Goal: Task Accomplishment & Management: Use online tool/utility

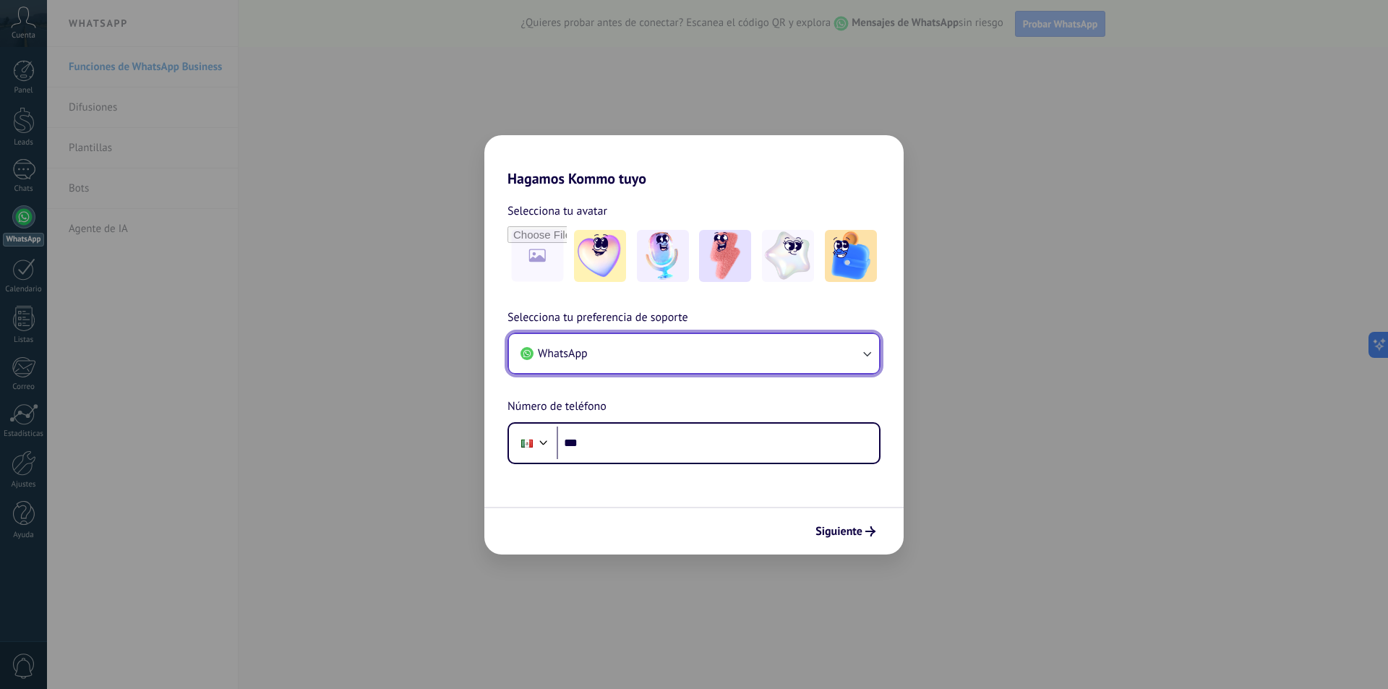
click at [691, 351] on button "WhatsApp" at bounding box center [694, 353] width 370 height 39
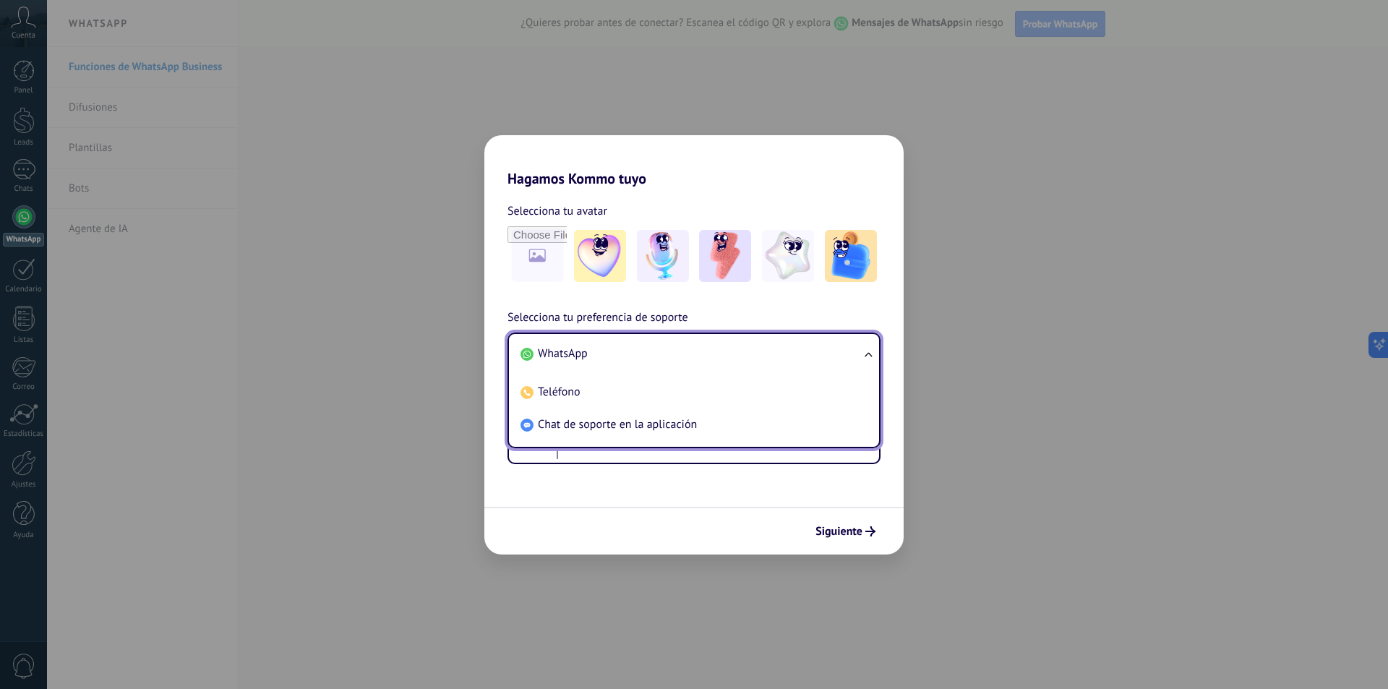
click at [590, 353] on li "WhatsApp" at bounding box center [691, 354] width 353 height 33
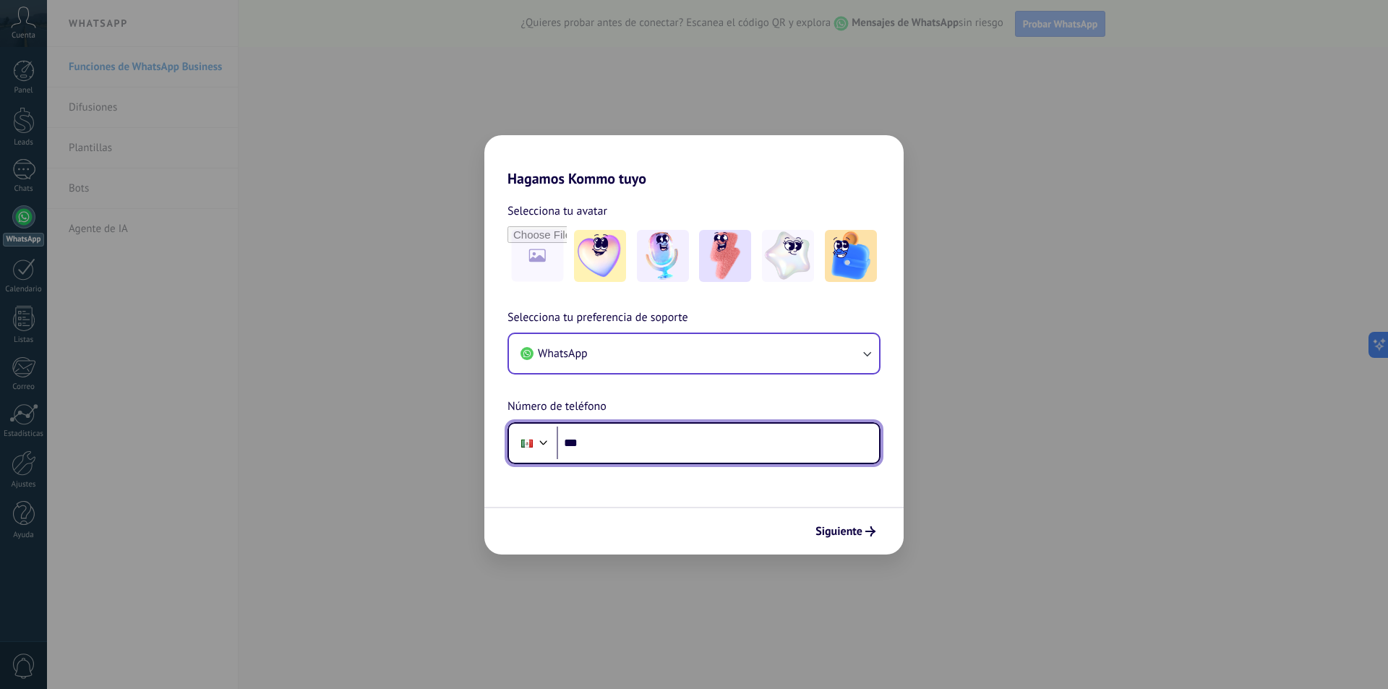
click at [627, 445] on input "***" at bounding box center [718, 443] width 322 height 33
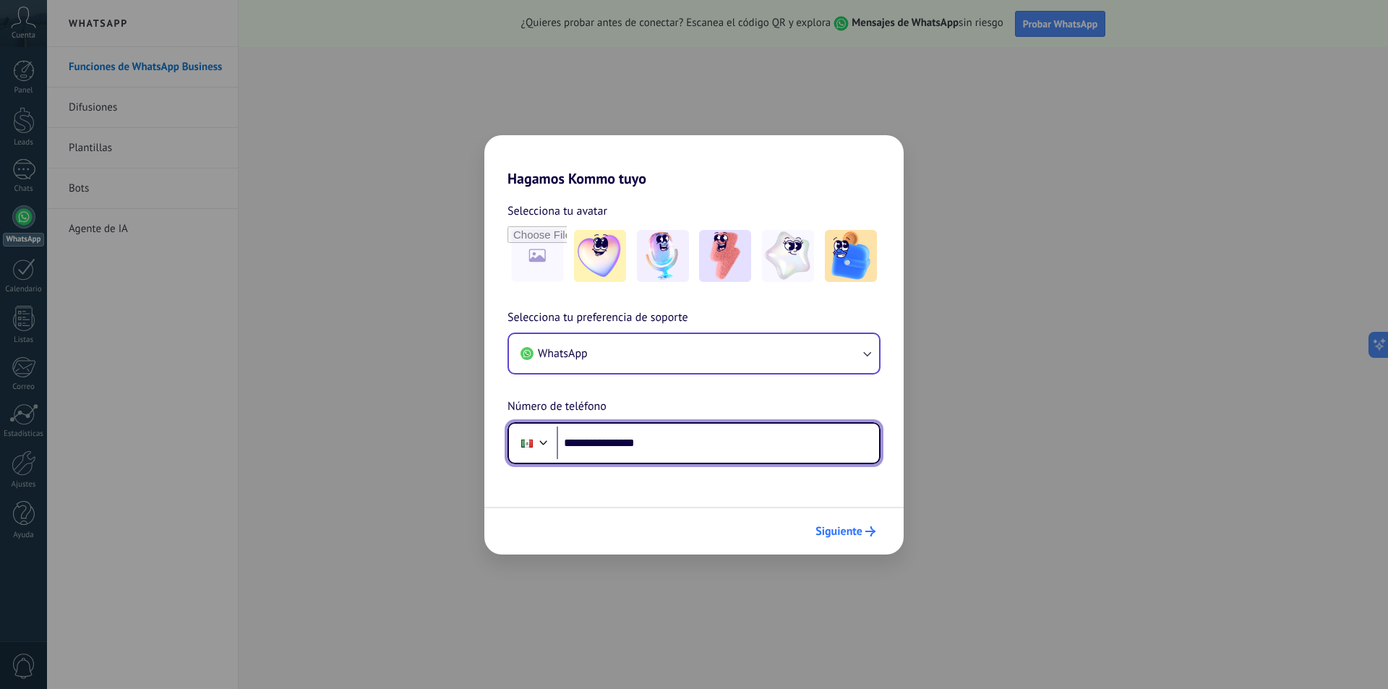
type input "**********"
click at [852, 532] on span "Siguiente" at bounding box center [839, 531] width 47 height 10
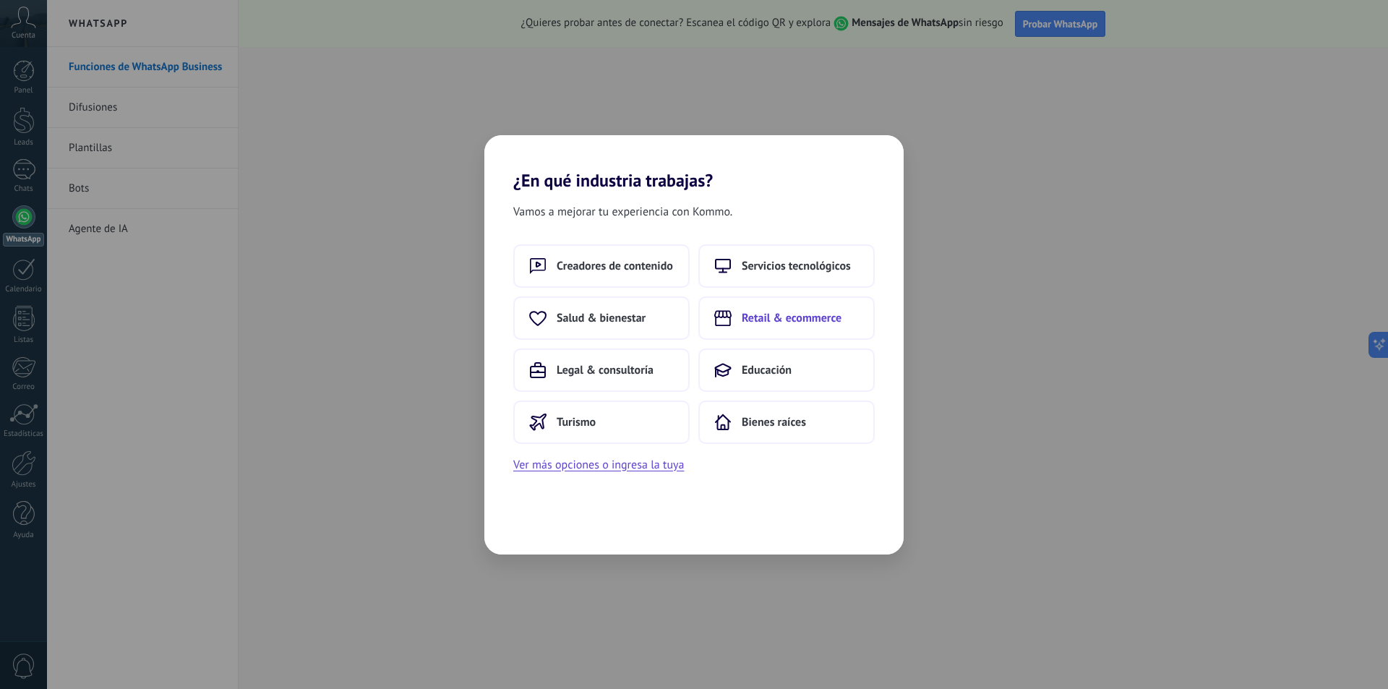
click at [787, 322] on span "Retail & ecommerce" at bounding box center [792, 318] width 100 height 14
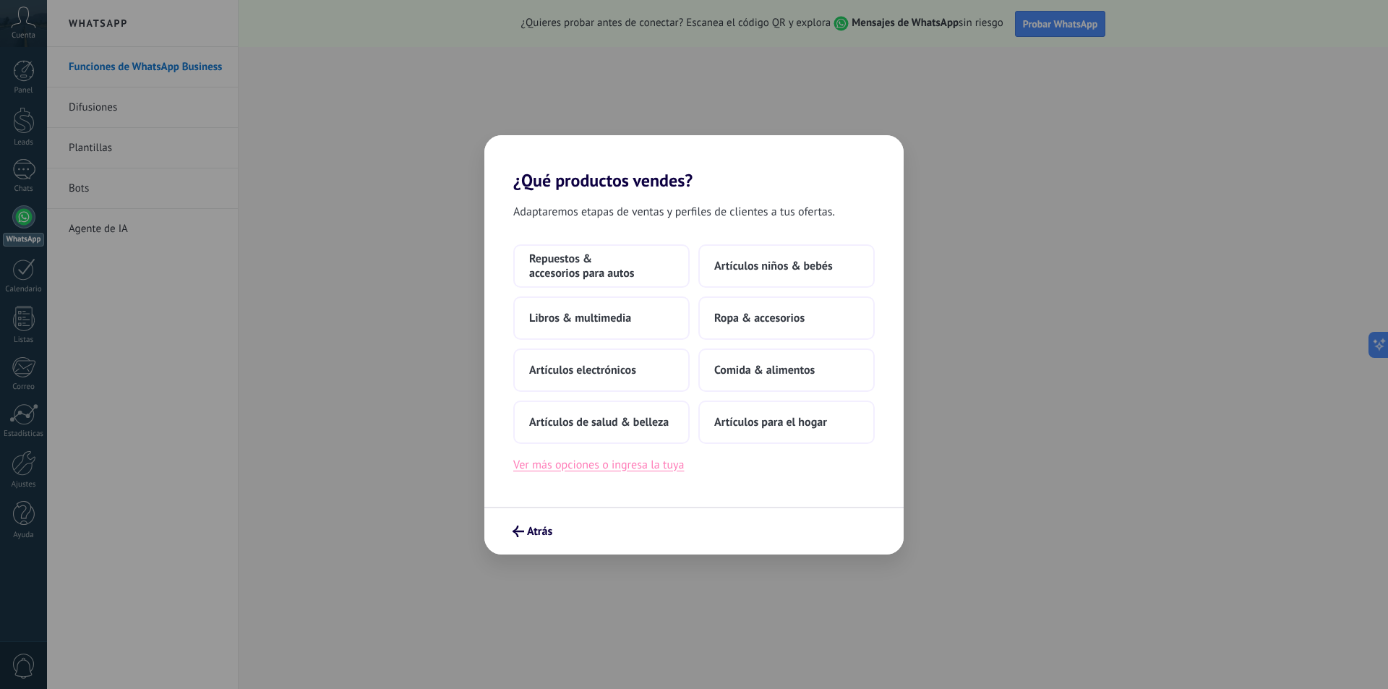
click at [567, 471] on button "Ver más opciones o ingresa la tuya" at bounding box center [598, 465] width 171 height 19
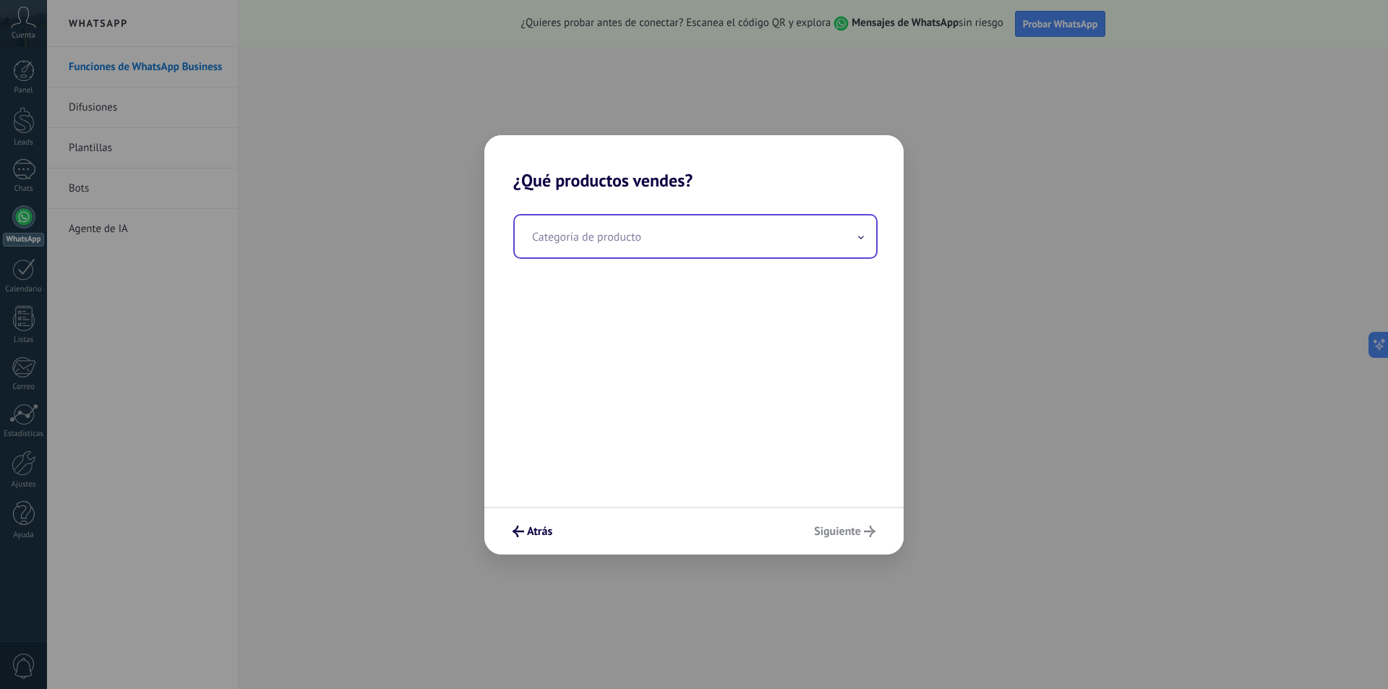
click at [615, 244] on input "text" at bounding box center [696, 236] width 362 height 42
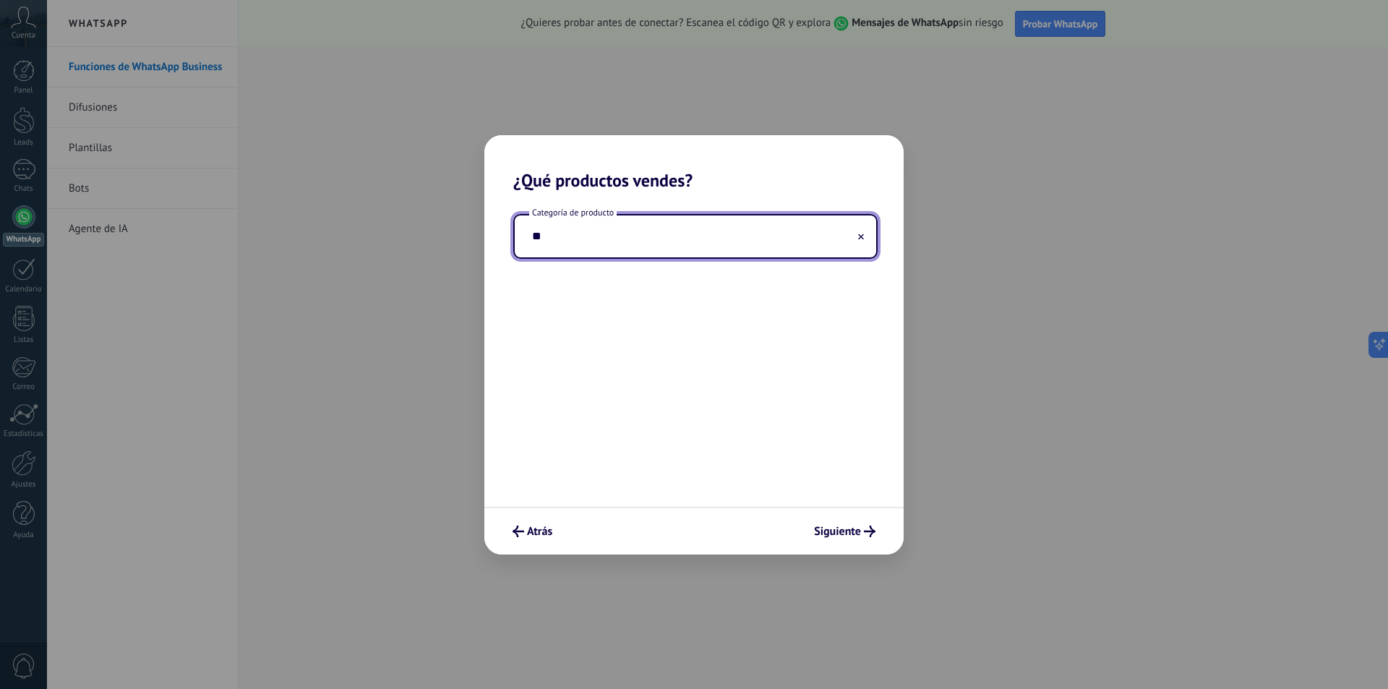
type input "*"
type input "*****"
click at [537, 540] on button "Atrás" at bounding box center [532, 531] width 53 height 25
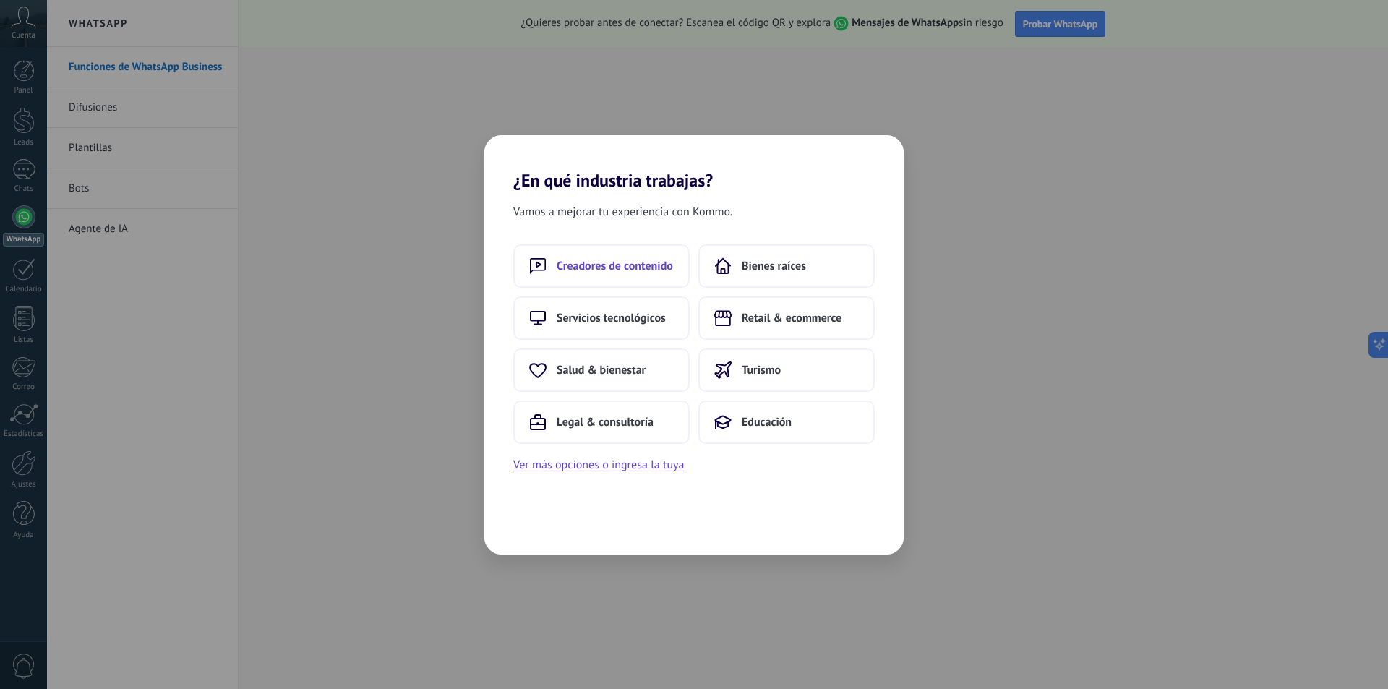
click at [634, 271] on span "Creadores de contenido" at bounding box center [615, 266] width 116 height 14
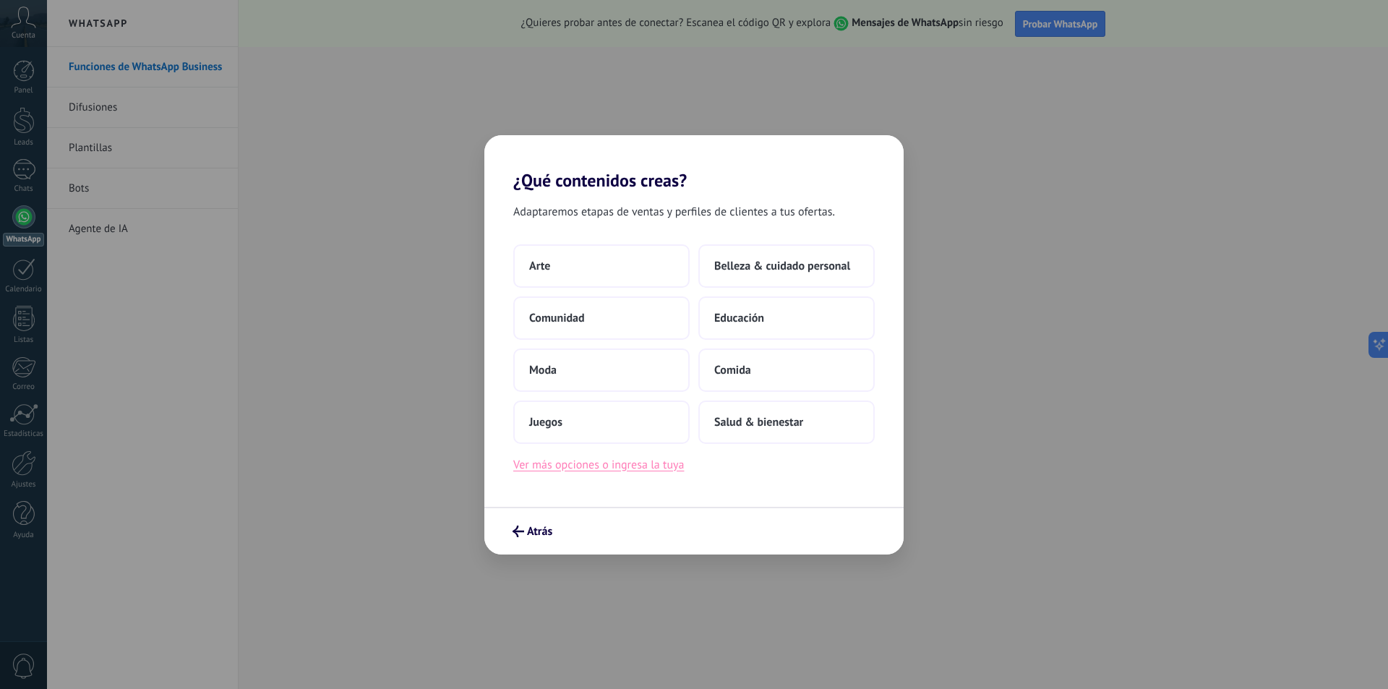
click at [633, 474] on button "Ver más opciones o ingresa la tuya" at bounding box center [598, 465] width 171 height 19
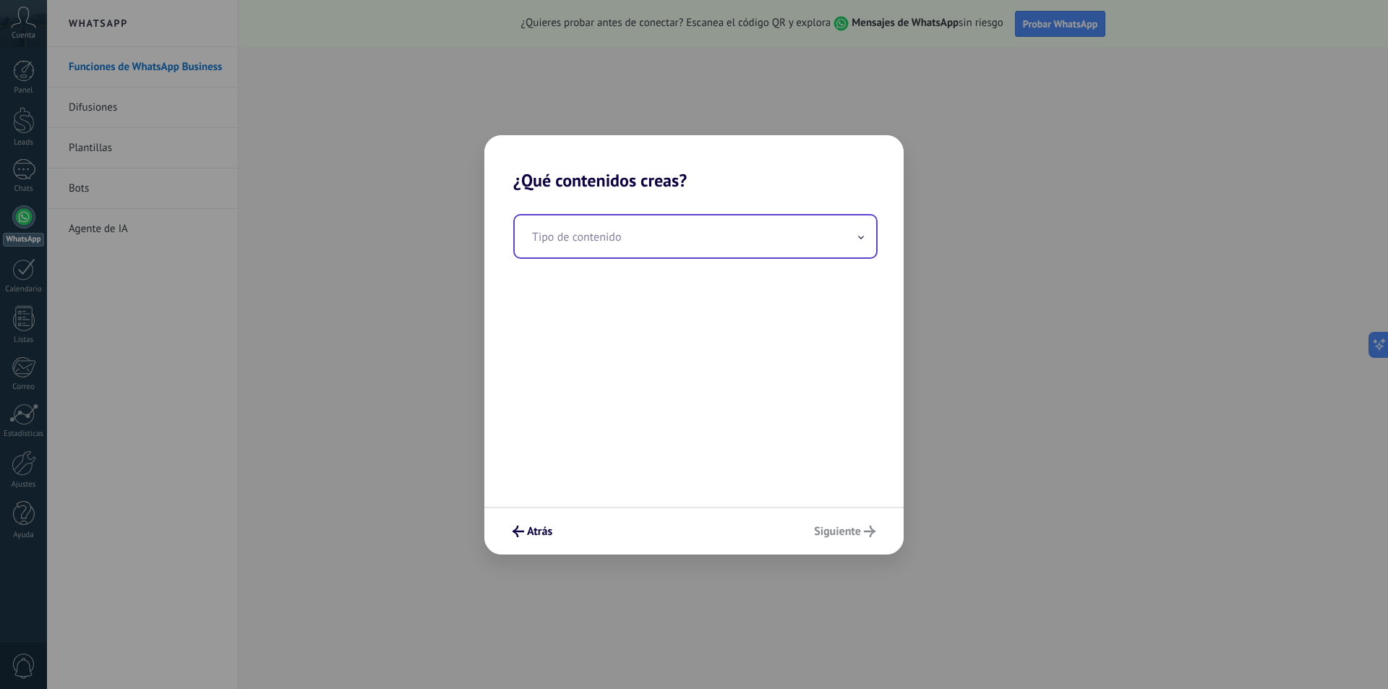
click at [645, 247] on input "text" at bounding box center [696, 236] width 362 height 42
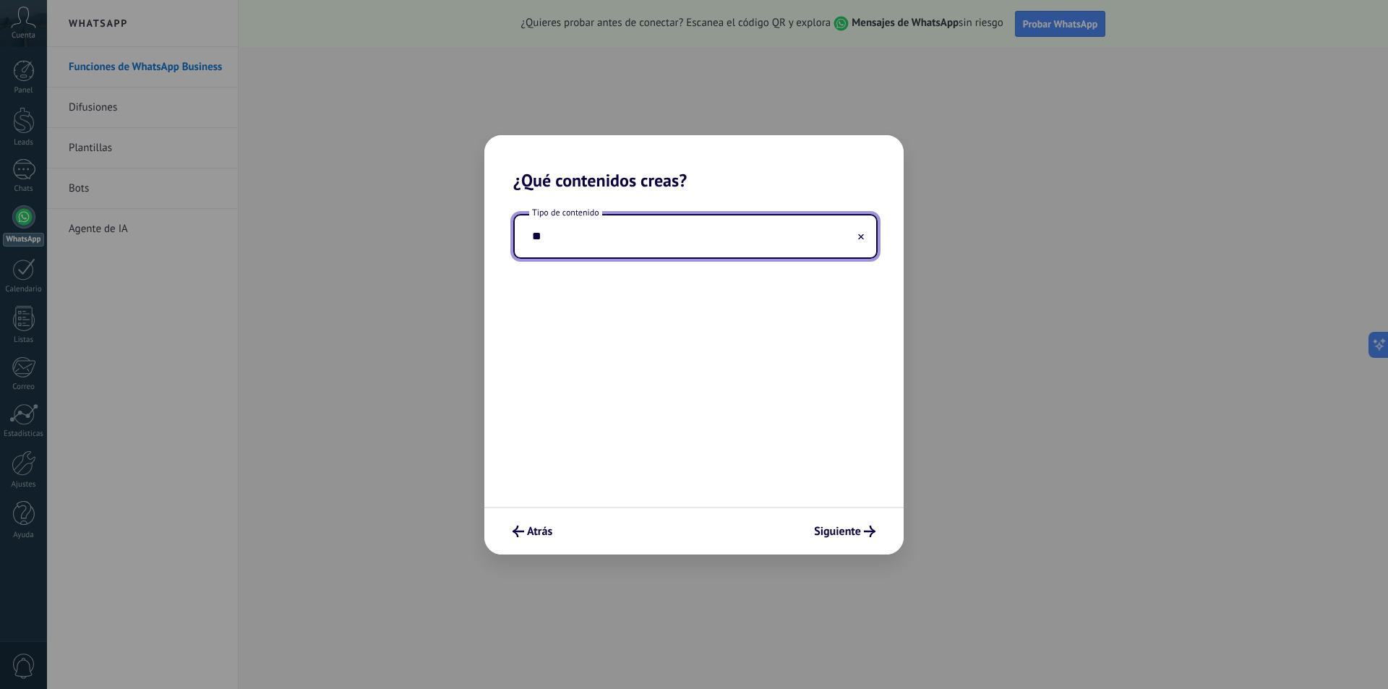
type input "*"
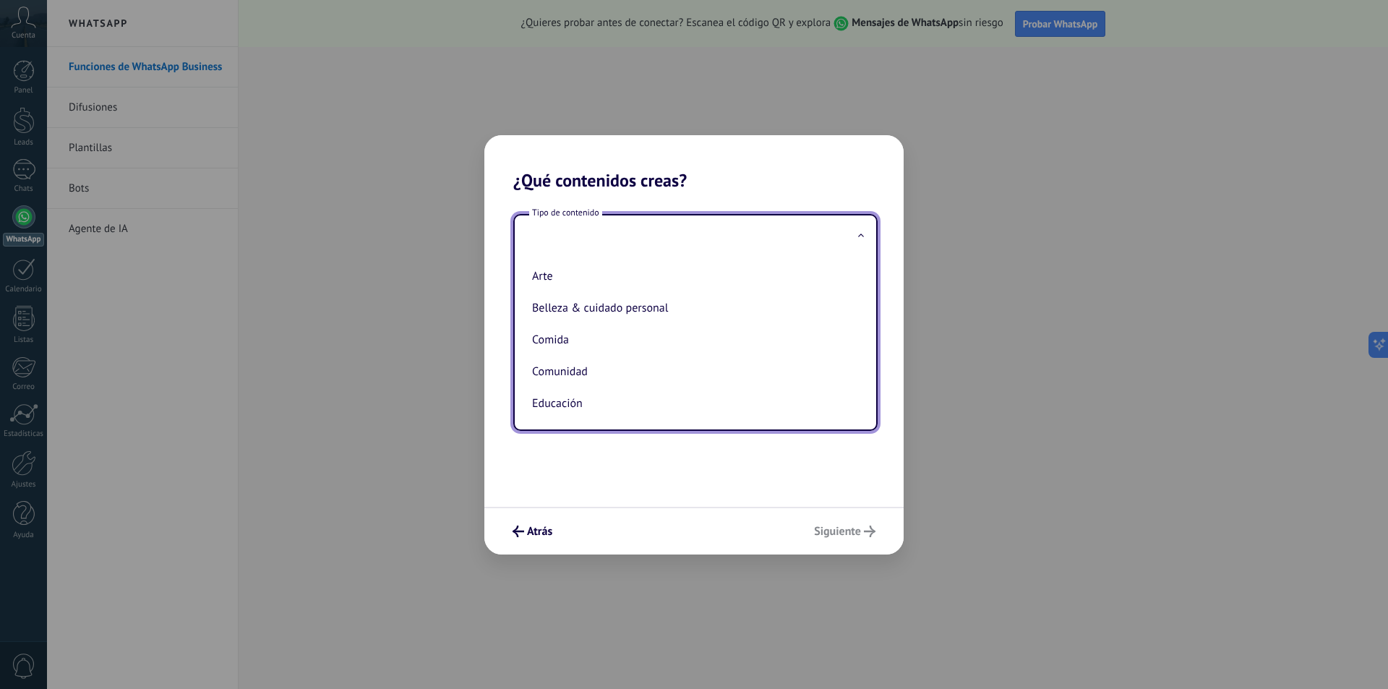
type input "*"
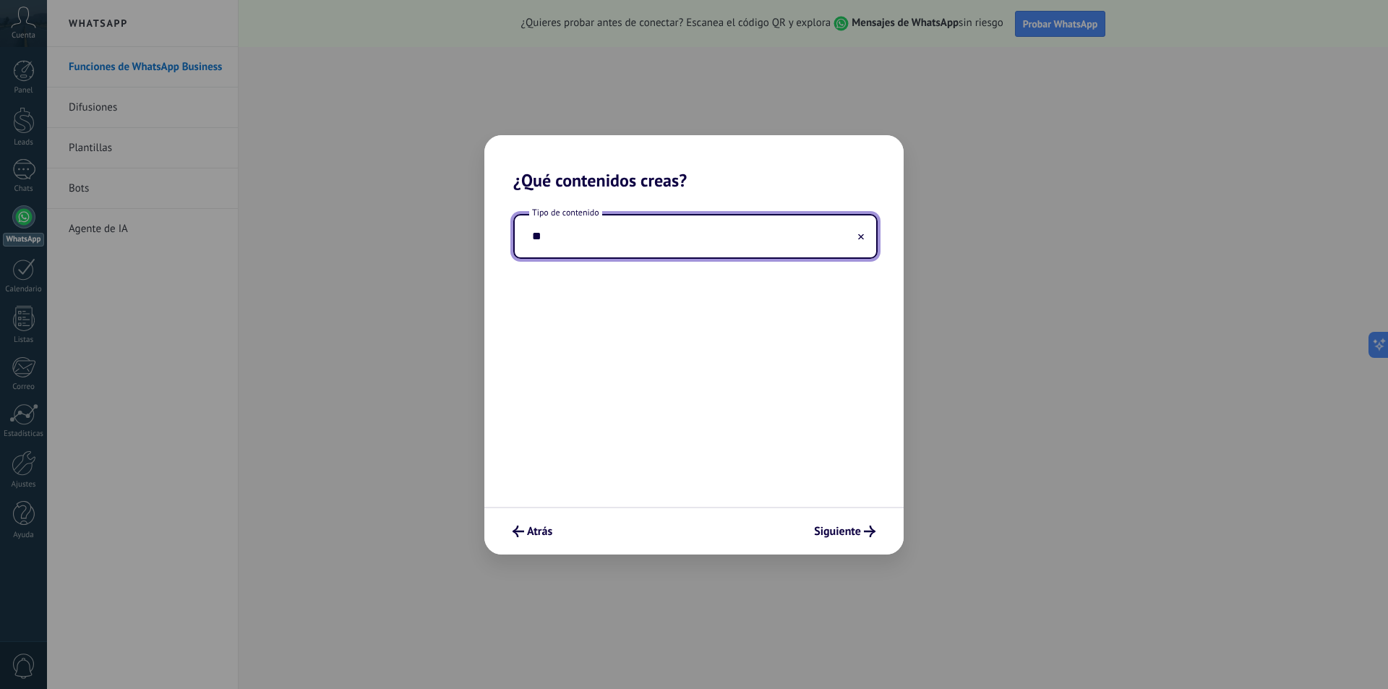
type input "*"
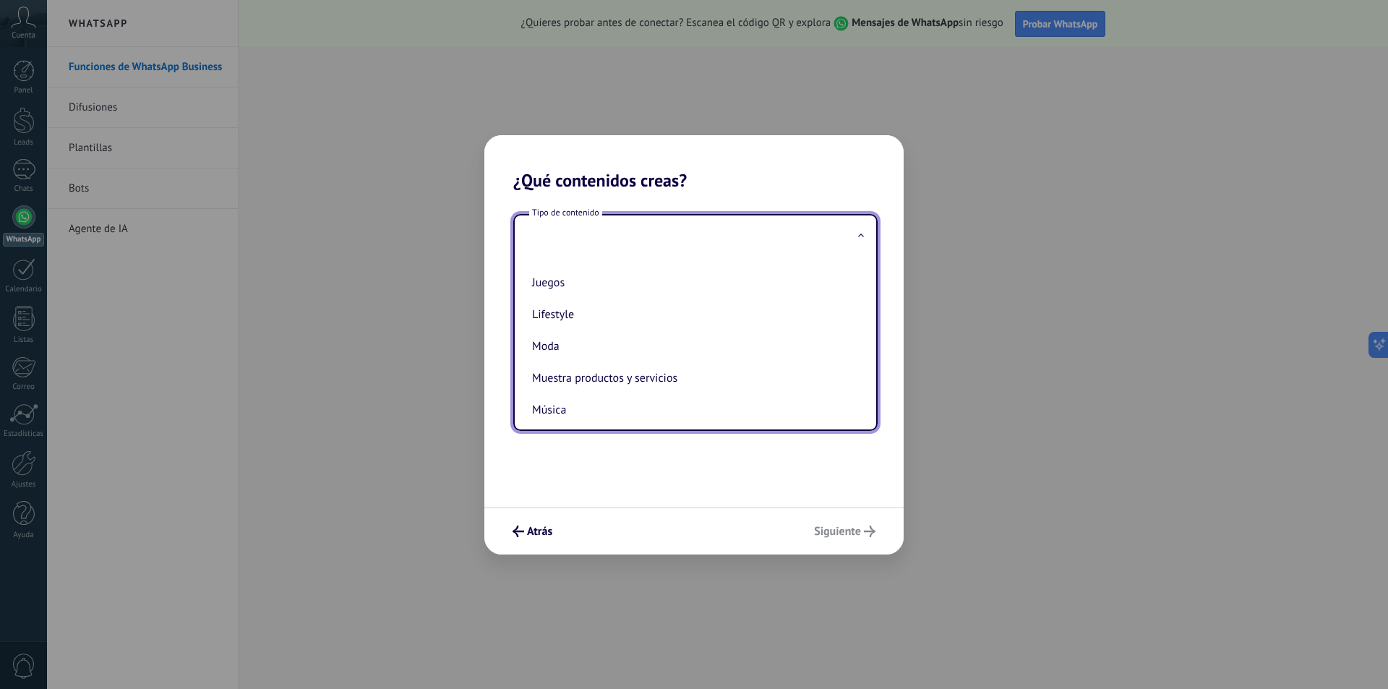
scroll to position [217, 0]
click at [691, 344] on li "Muestra productos y servicios" at bounding box center [692, 346] width 333 height 32
type input "**********"
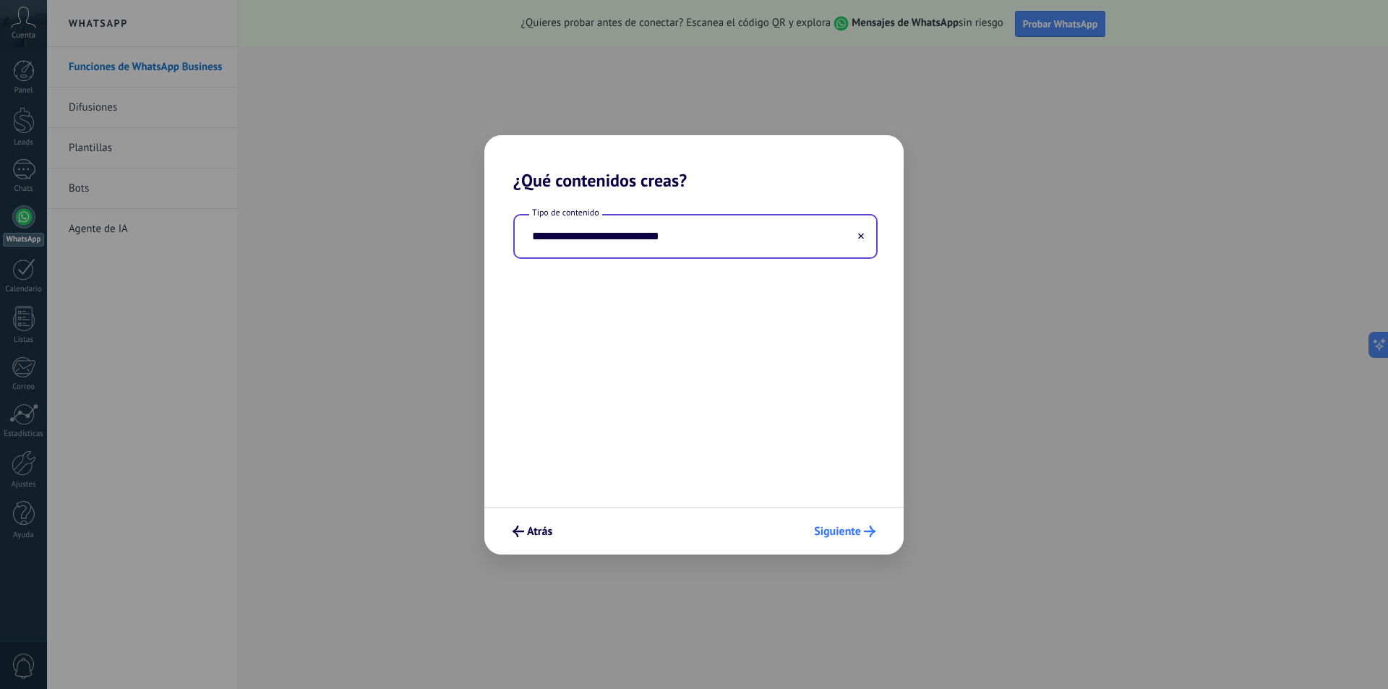
click at [852, 530] on span "Siguiente" at bounding box center [837, 531] width 47 height 10
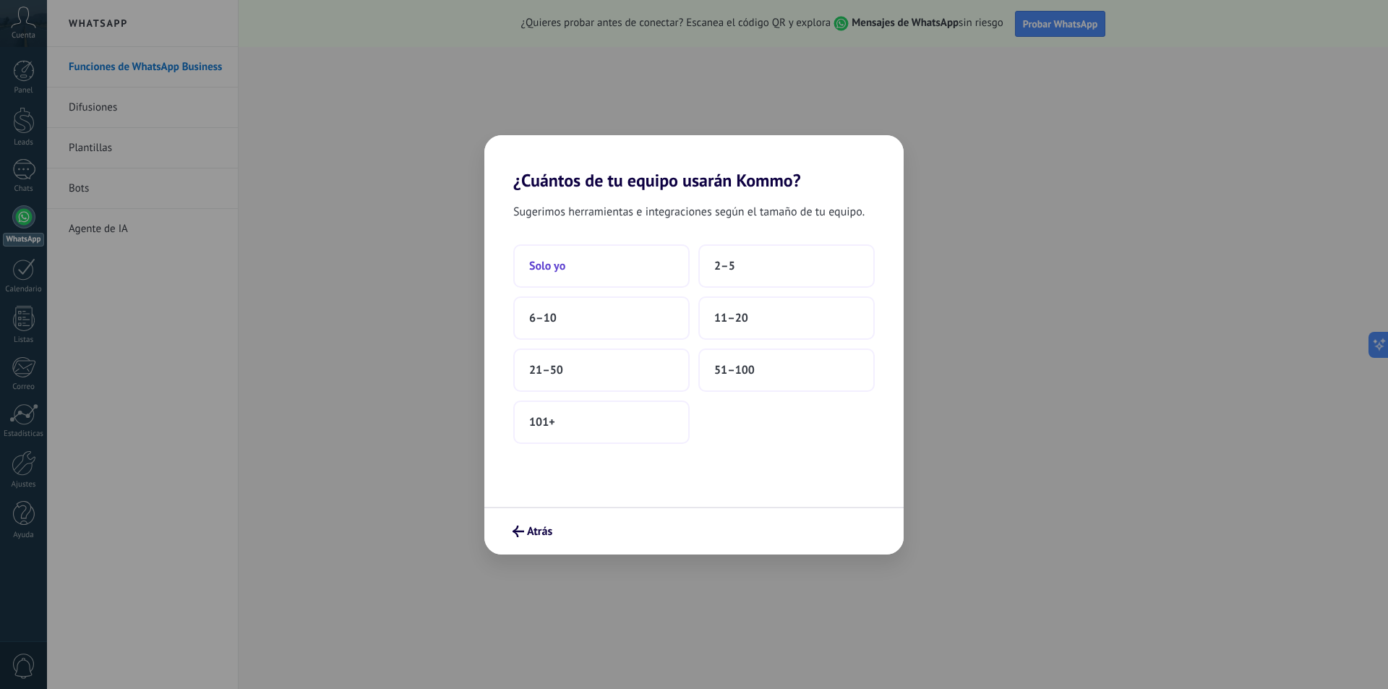
click at [644, 265] on button "Solo yo" at bounding box center [601, 265] width 176 height 43
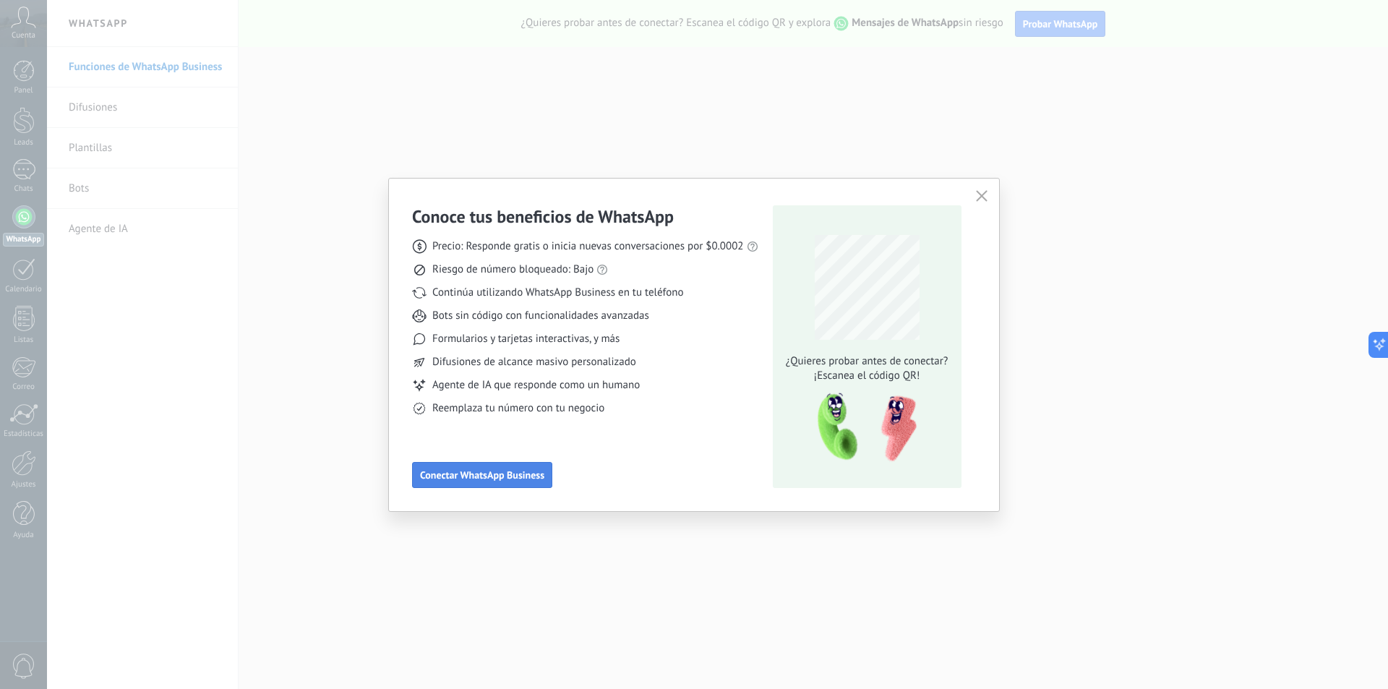
click at [500, 469] on button "Conectar WhatsApp Business" at bounding box center [482, 475] width 140 height 26
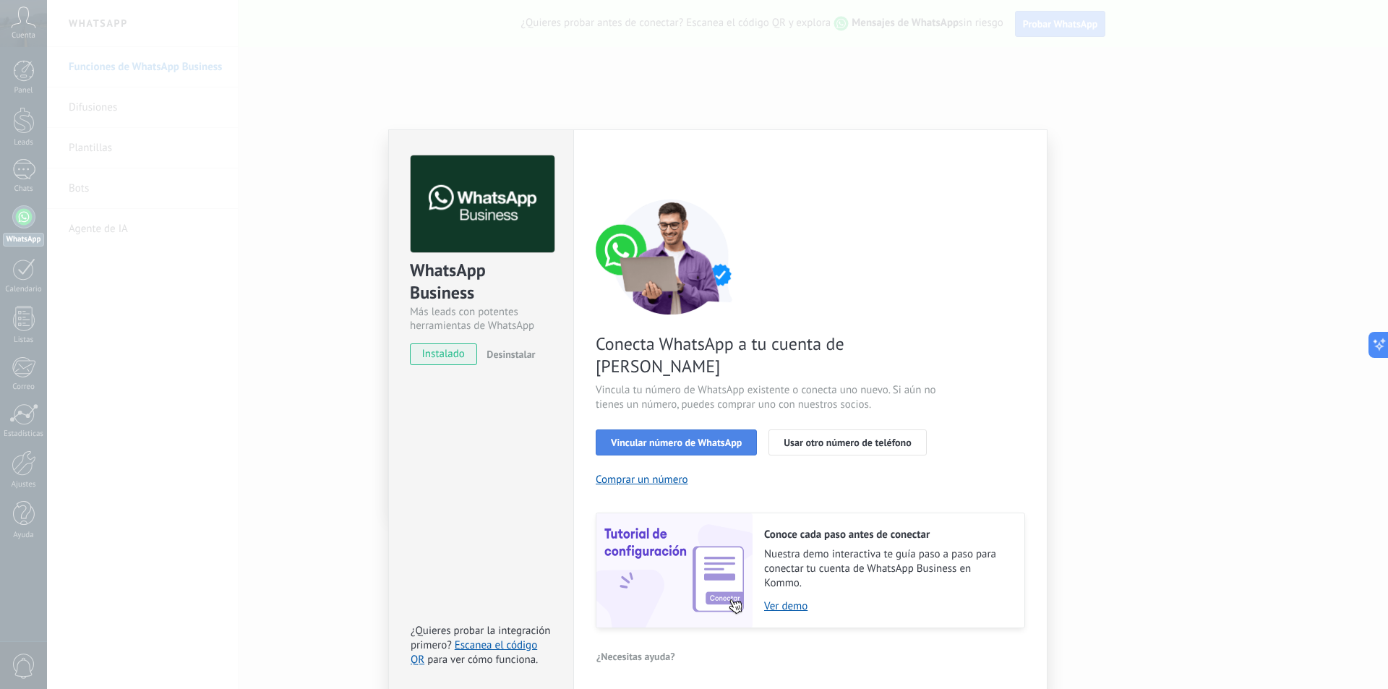
click at [683, 437] on span "Vincular número de WhatsApp" at bounding box center [676, 442] width 131 height 10
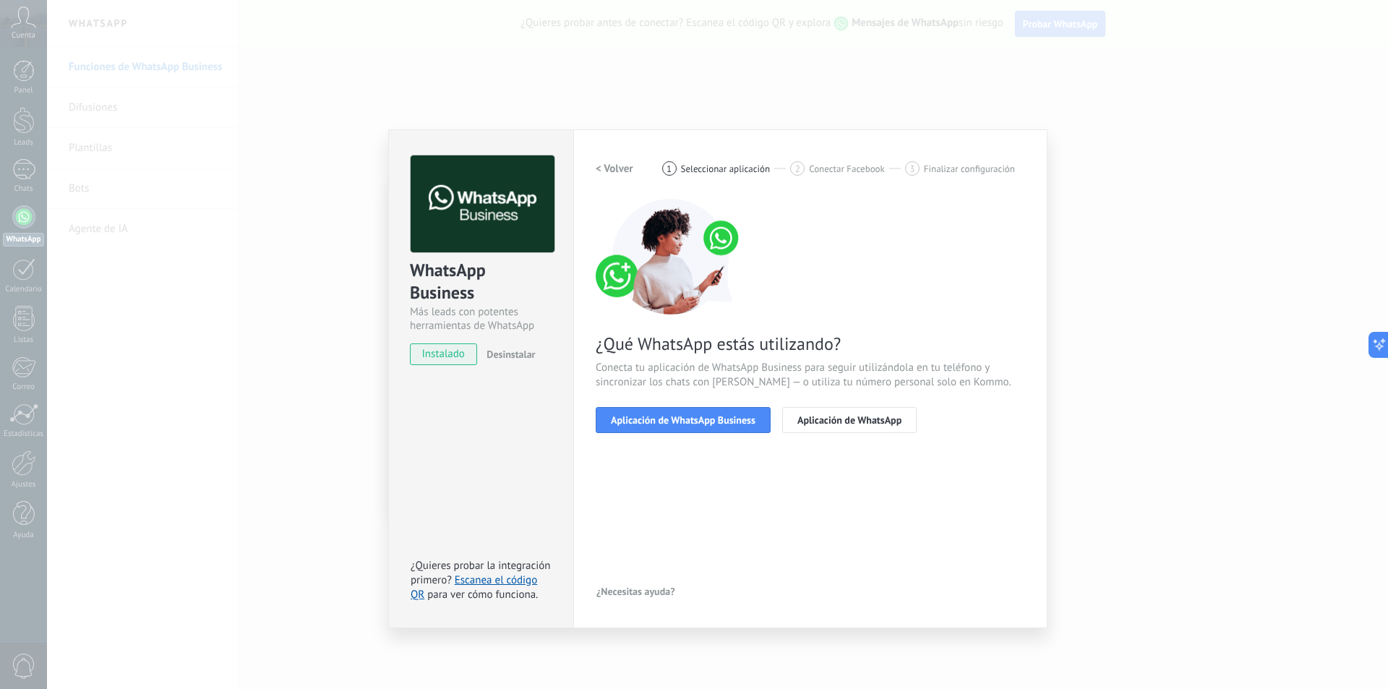
click at [683, 422] on span "Aplicación de WhatsApp Business" at bounding box center [683, 420] width 145 height 10
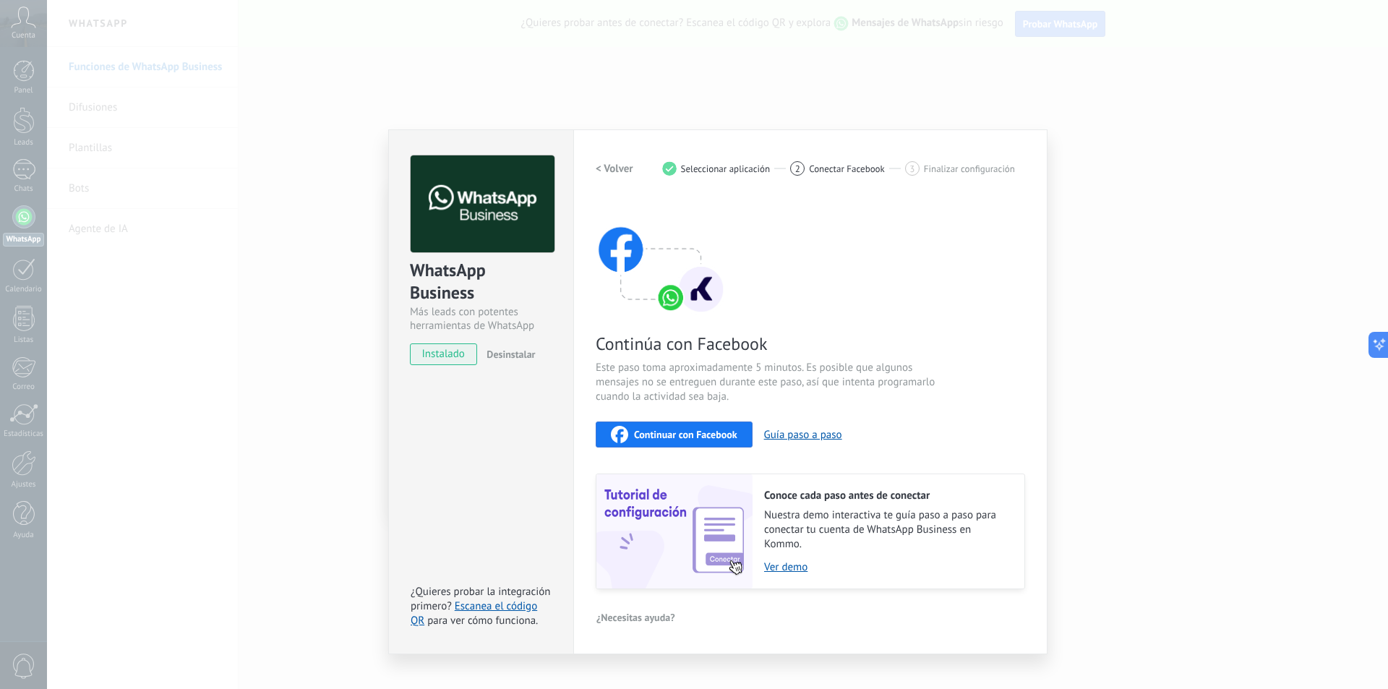
click at [447, 353] on span "instalado" at bounding box center [444, 354] width 66 height 22
click at [678, 437] on span "Continuar con Facebook" at bounding box center [685, 435] width 103 height 10
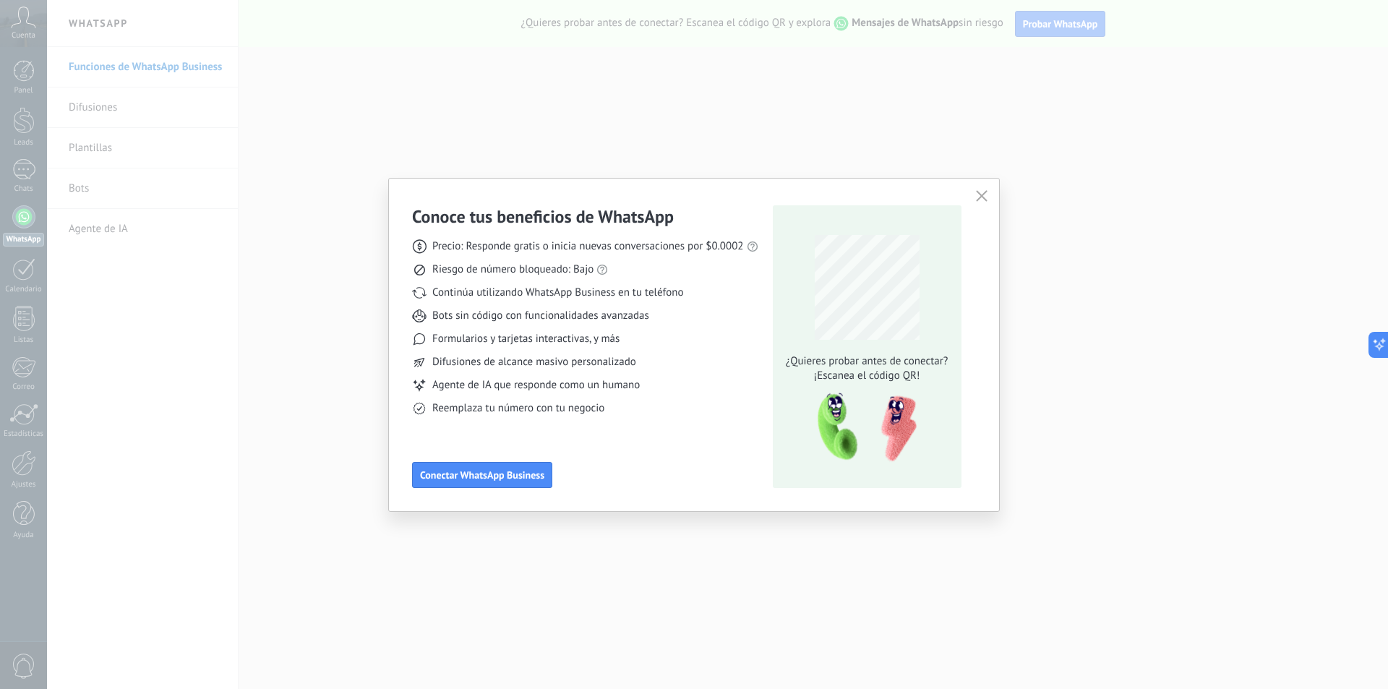
click at [988, 202] on button "button" at bounding box center [982, 197] width 19 height 20
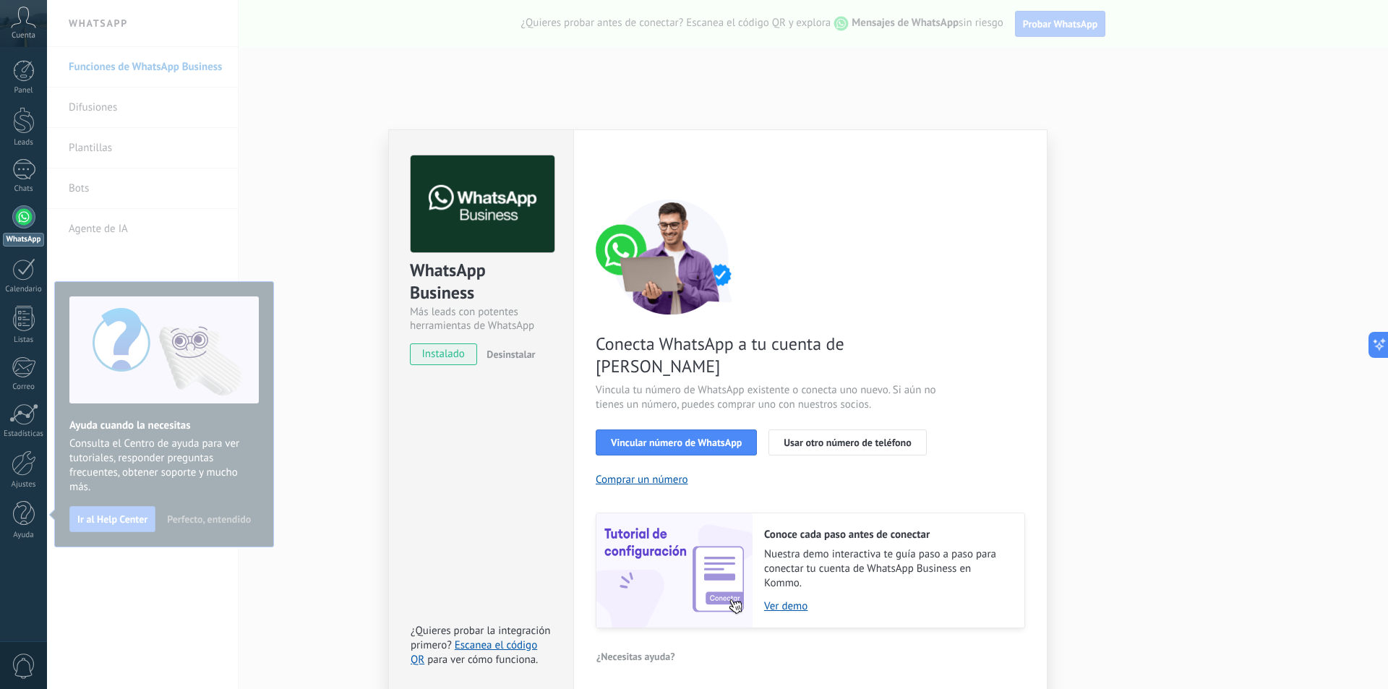
click at [1229, 307] on div "WhatsApp Business Más leads con potentes herramientas de WhatsApp instalado Des…" at bounding box center [717, 344] width 1341 height 689
click at [709, 437] on span "Vincular número de WhatsApp" at bounding box center [676, 442] width 131 height 10
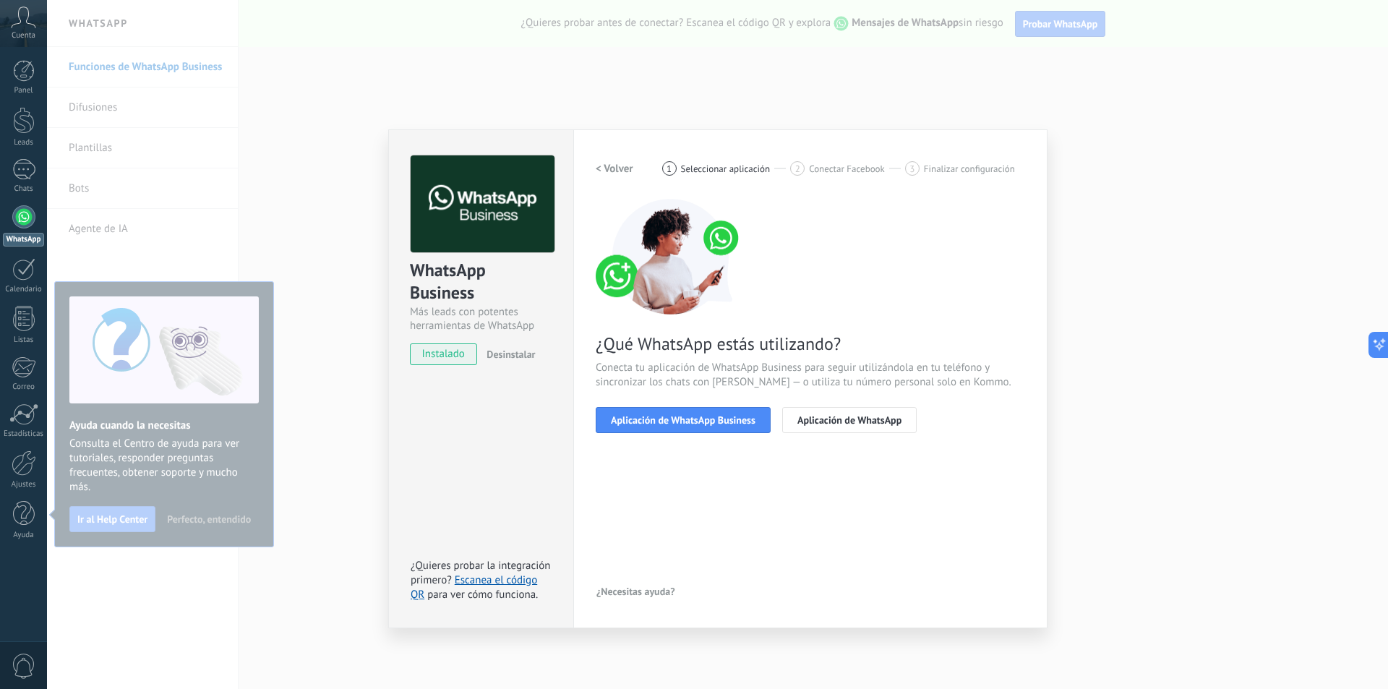
click at [709, 419] on span "Aplicación de WhatsApp Business" at bounding box center [683, 420] width 145 height 10
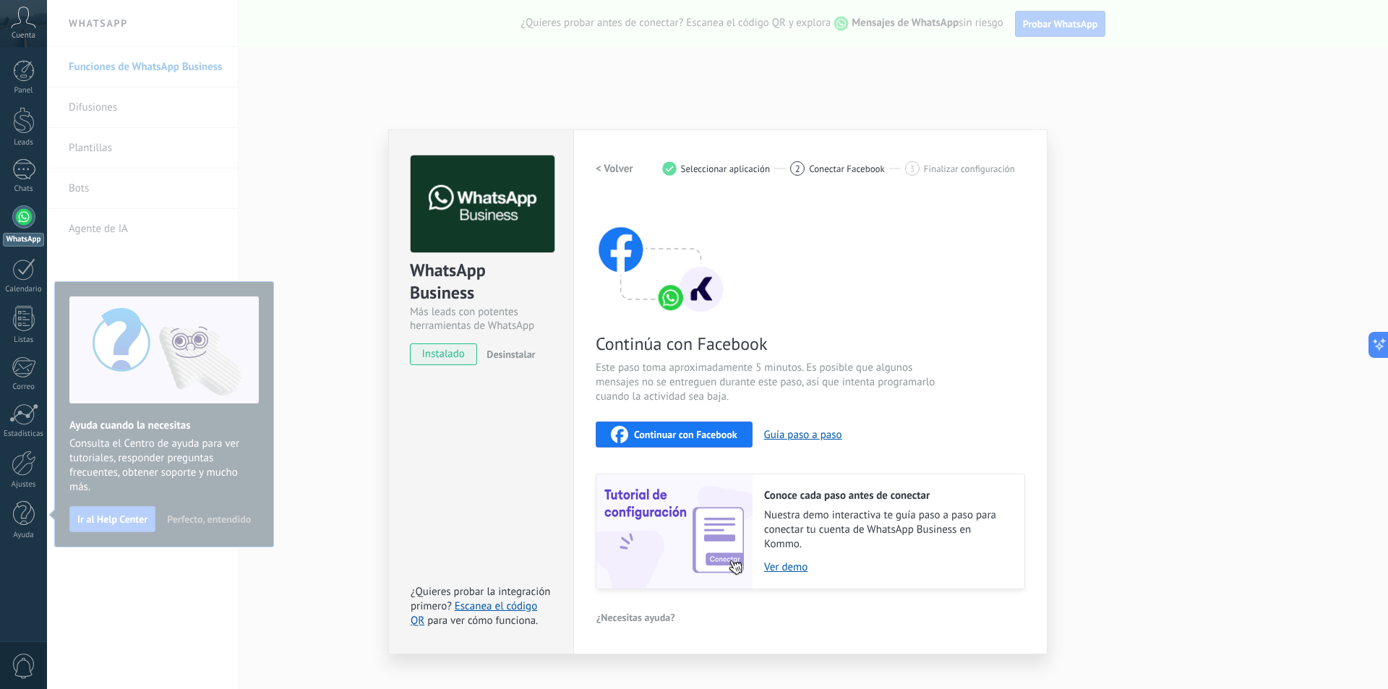
click at [706, 430] on span "Continuar con Facebook" at bounding box center [685, 435] width 103 height 10
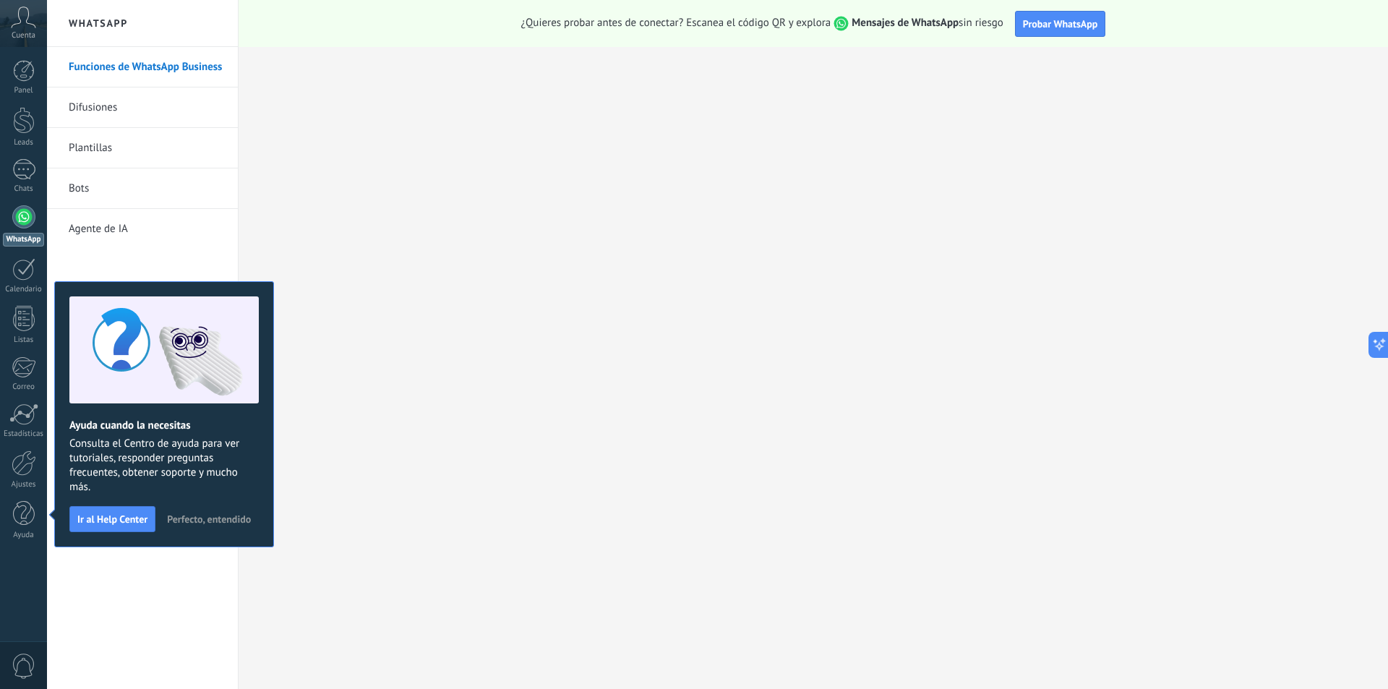
click at [121, 108] on link "Difusiones" at bounding box center [146, 107] width 155 height 40
